Goal: Information Seeking & Learning: Check status

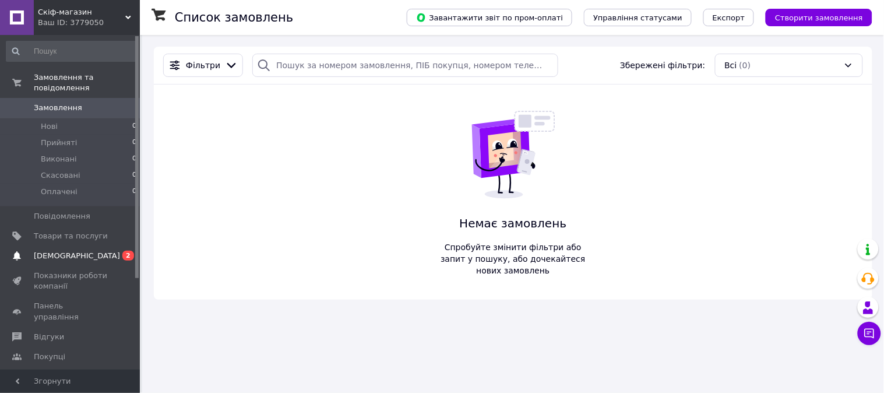
click at [69, 251] on span "[DEMOGRAPHIC_DATA]" at bounding box center [77, 256] width 86 height 10
click at [69, 371] on span "Каталог ProSale" at bounding box center [65, 376] width 63 height 10
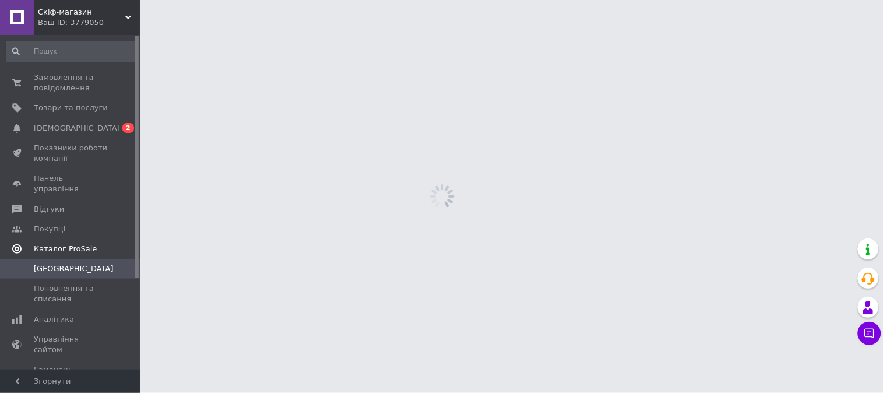
click at [71, 246] on link "Каталог ProSale" at bounding box center [71, 249] width 143 height 20
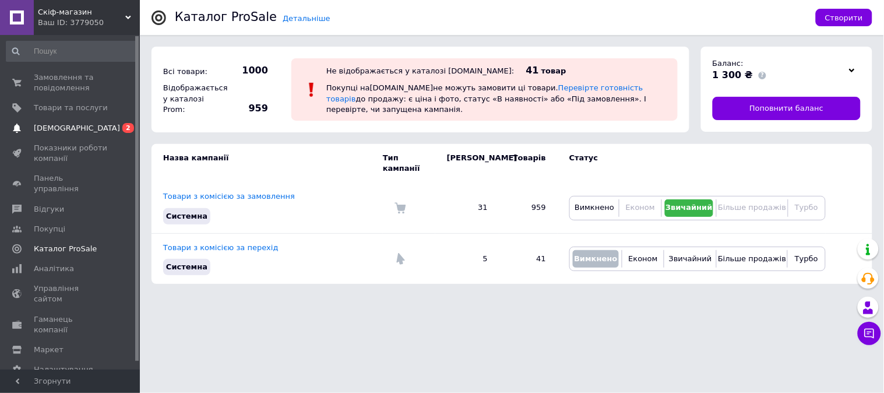
click at [60, 127] on span "[DEMOGRAPHIC_DATA]" at bounding box center [77, 128] width 86 height 10
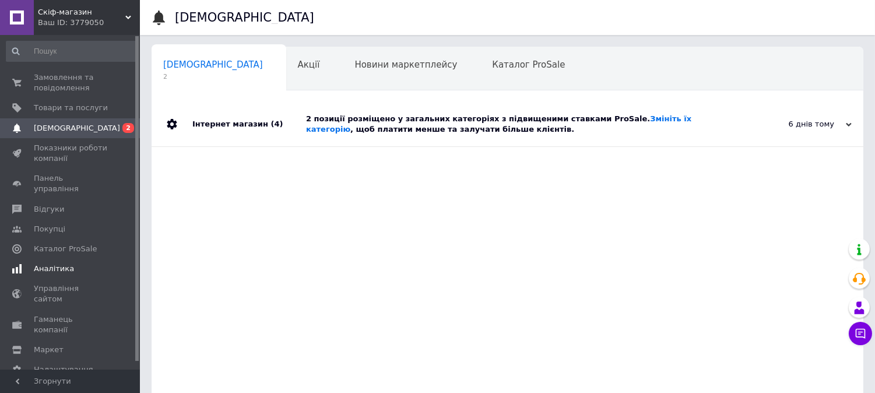
click at [60, 264] on span "Аналітика" at bounding box center [54, 269] width 40 height 10
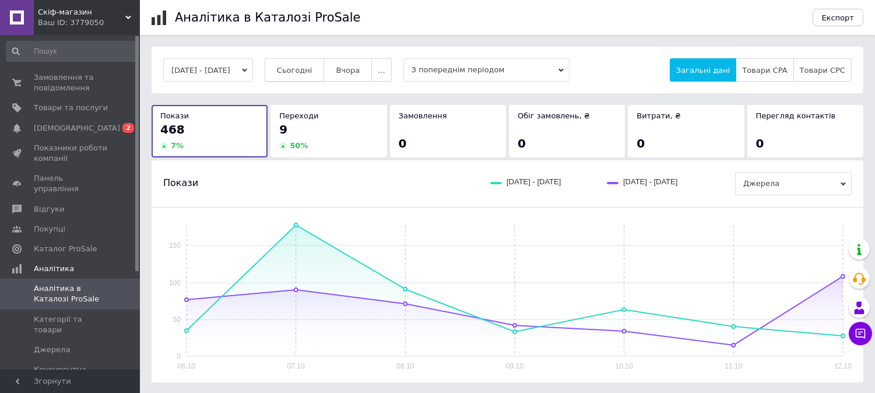
click at [312, 66] on span "Сьогодні" at bounding box center [295, 70] width 36 height 9
